Goal: Information Seeking & Learning: Check status

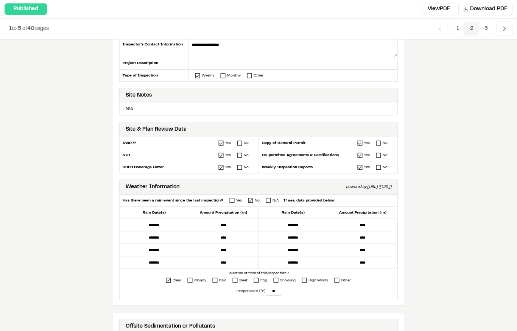
scroll to position [121, 0]
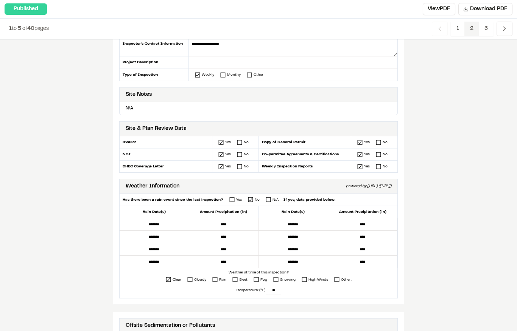
click at [469, 34] on span "2" at bounding box center [471, 29] width 15 height 14
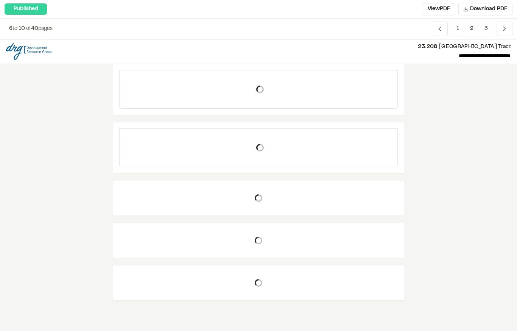
click at [471, 29] on span "2" at bounding box center [471, 29] width 15 height 14
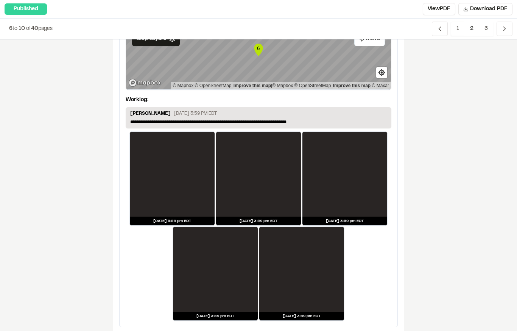
scroll to position [1297, 0]
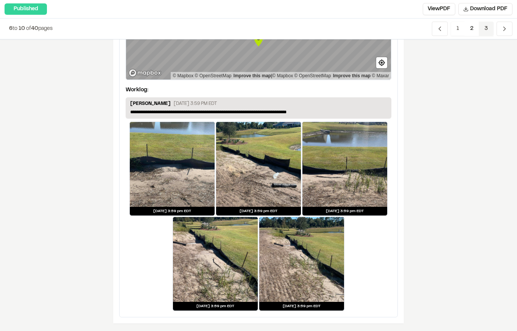
click at [488, 32] on span "3" at bounding box center [486, 29] width 15 height 14
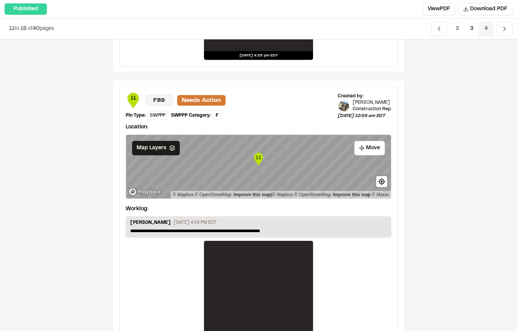
scroll to position [1209, 0]
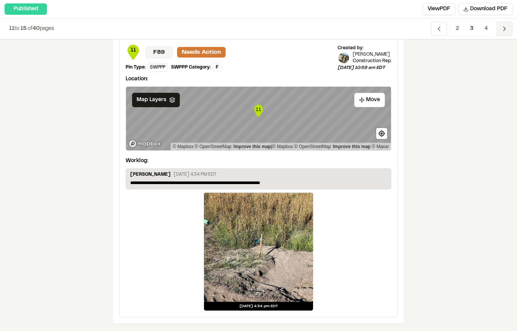
click at [503, 31] on icon "Navigation" at bounding box center [504, 29] width 8 height 8
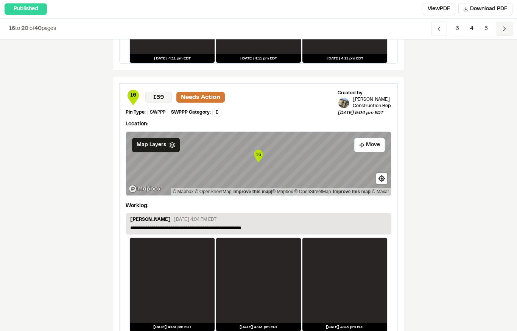
scroll to position [1392, 0]
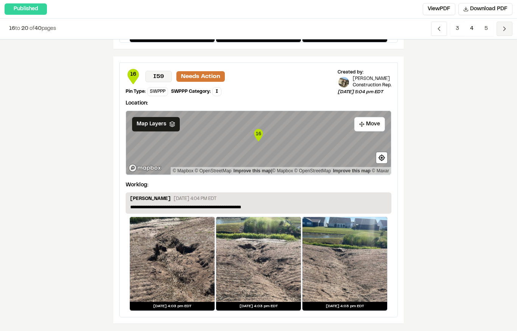
click at [505, 30] on icon "Navigation" at bounding box center [504, 29] width 8 height 8
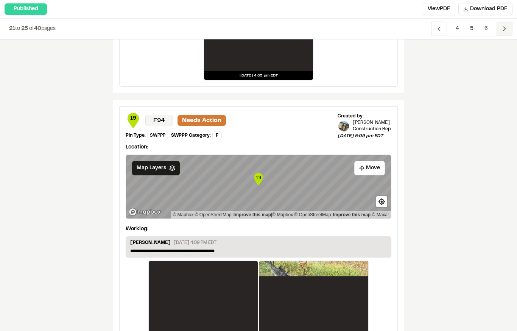
scroll to position [561, 0]
